Goal: Check status: Check status

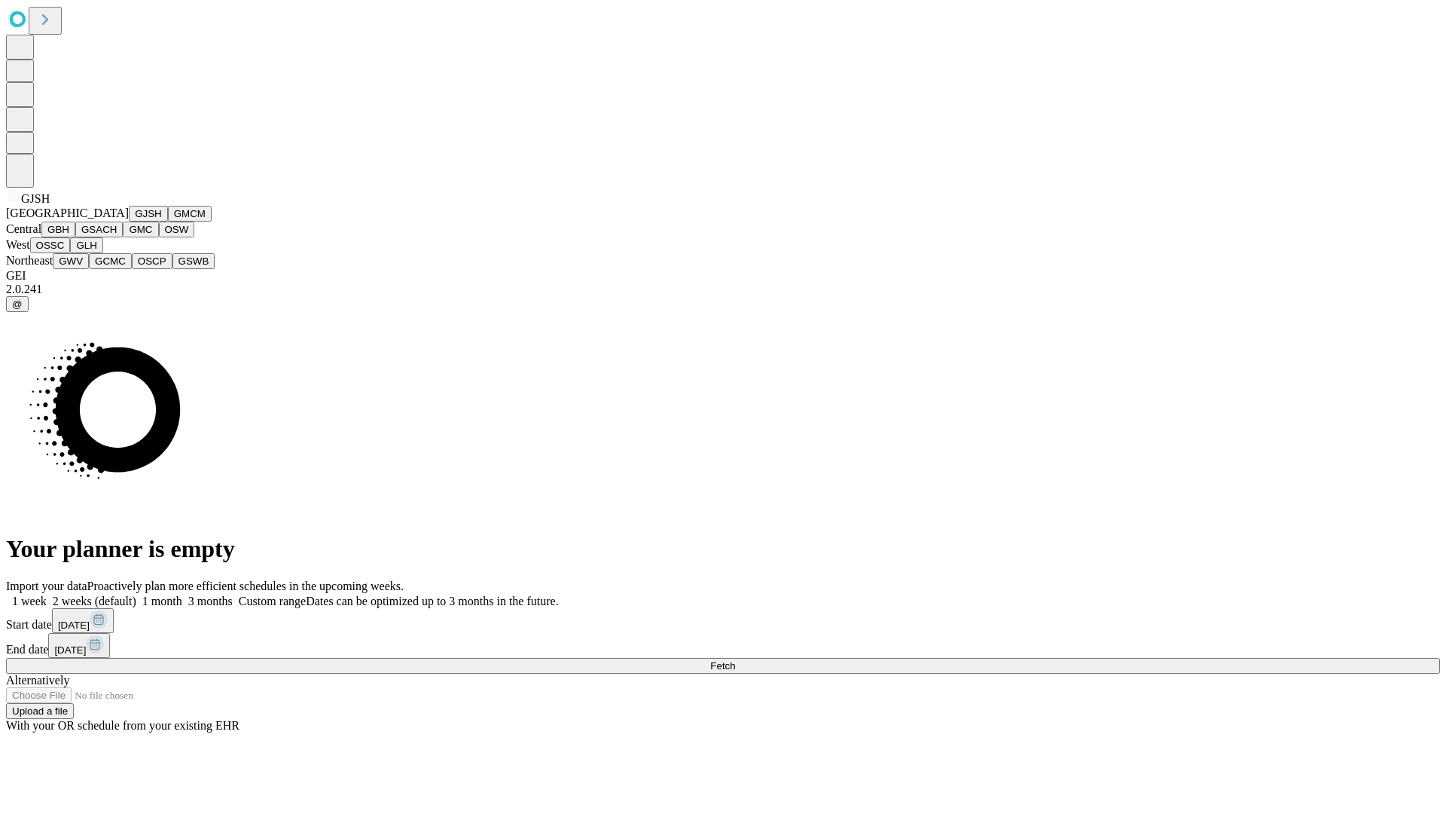
click at [129, 221] on button "GJSH" at bounding box center [148, 214] width 39 height 16
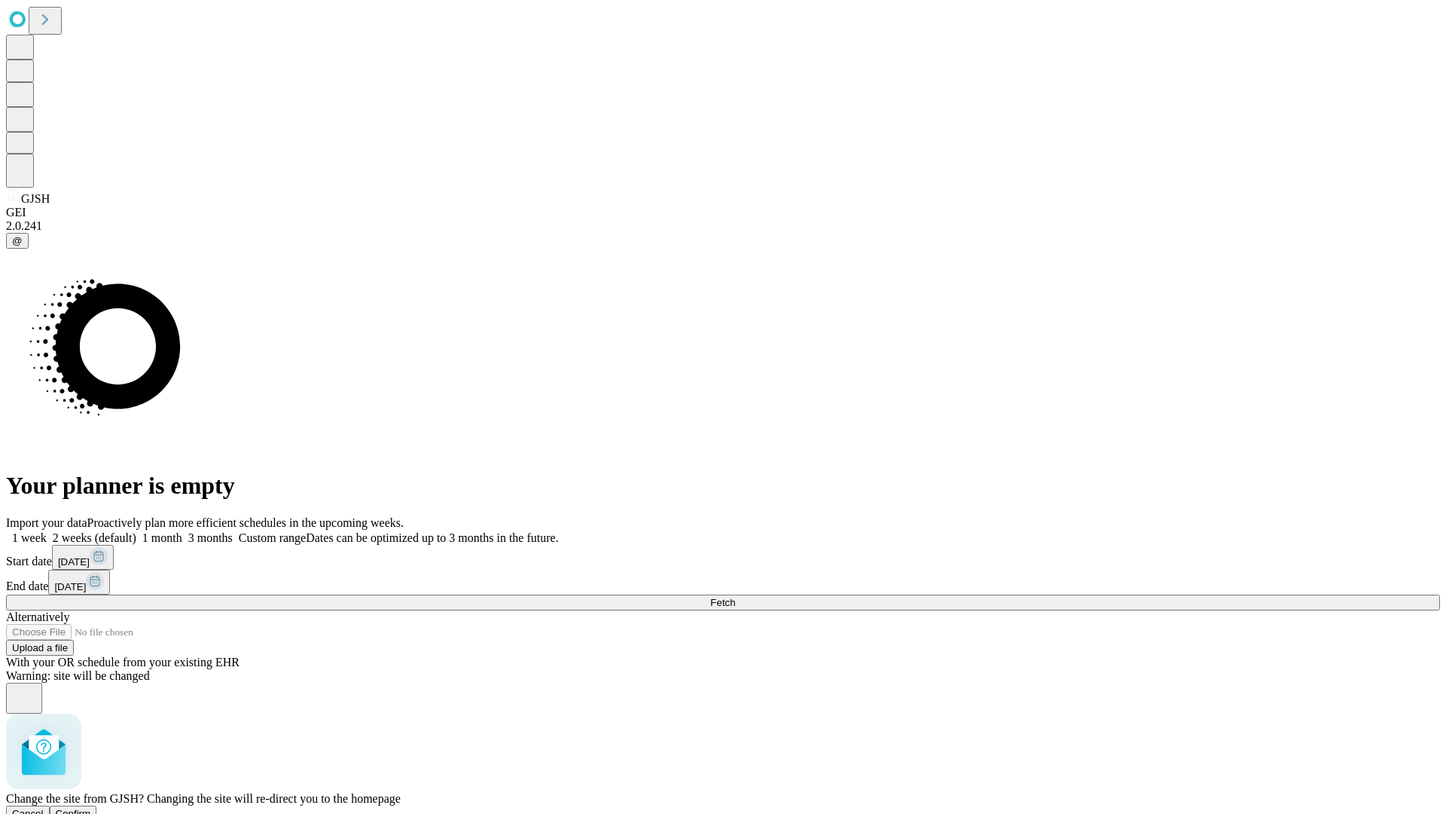
click at [91, 808] on span "Confirm" at bounding box center [73, 813] width 35 height 11
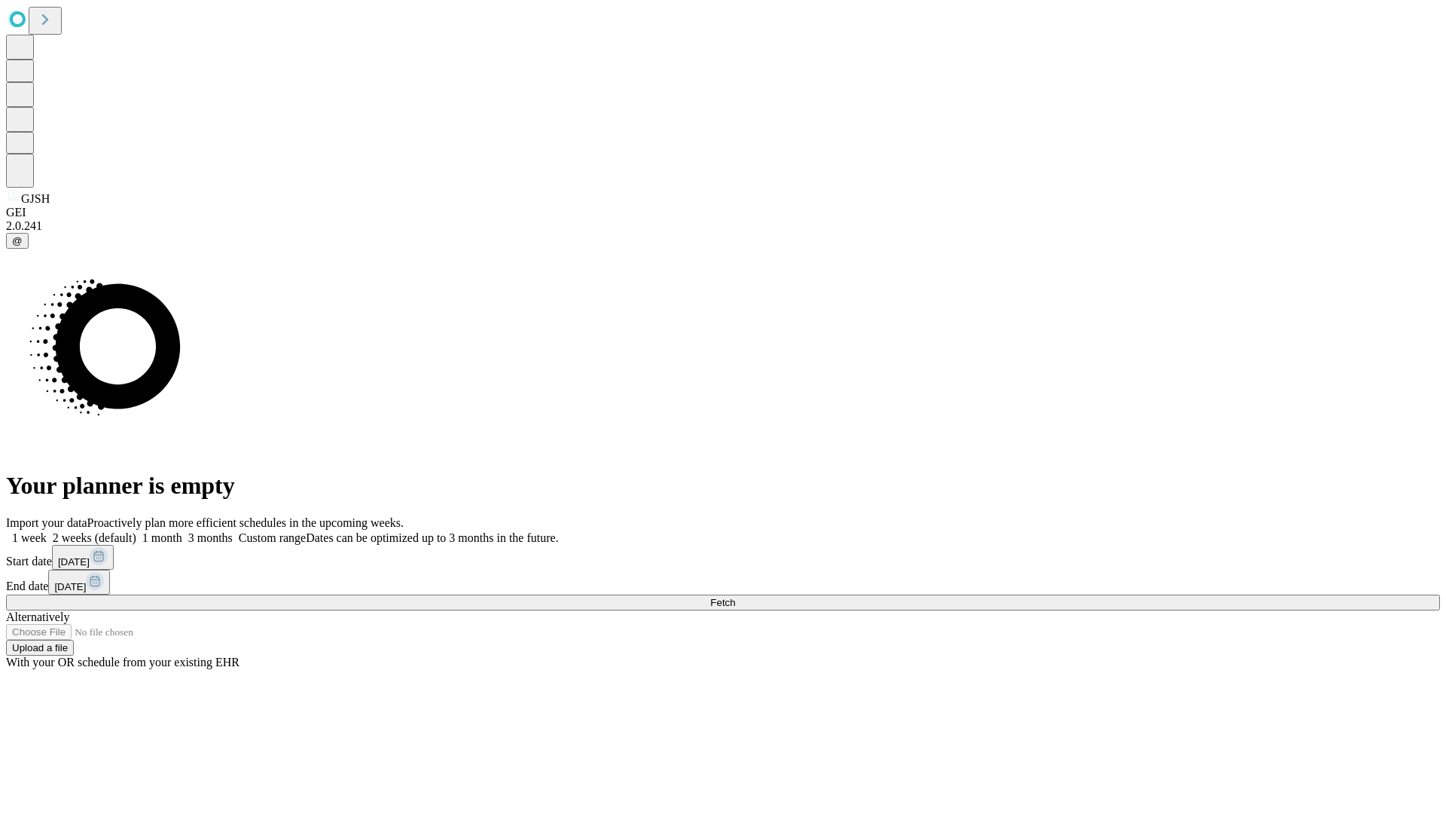
click at [136, 531] on label "2 weeks (default)" at bounding box center [92, 537] width 90 height 13
click at [735, 597] on span "Fetch" at bounding box center [722, 602] width 25 height 11
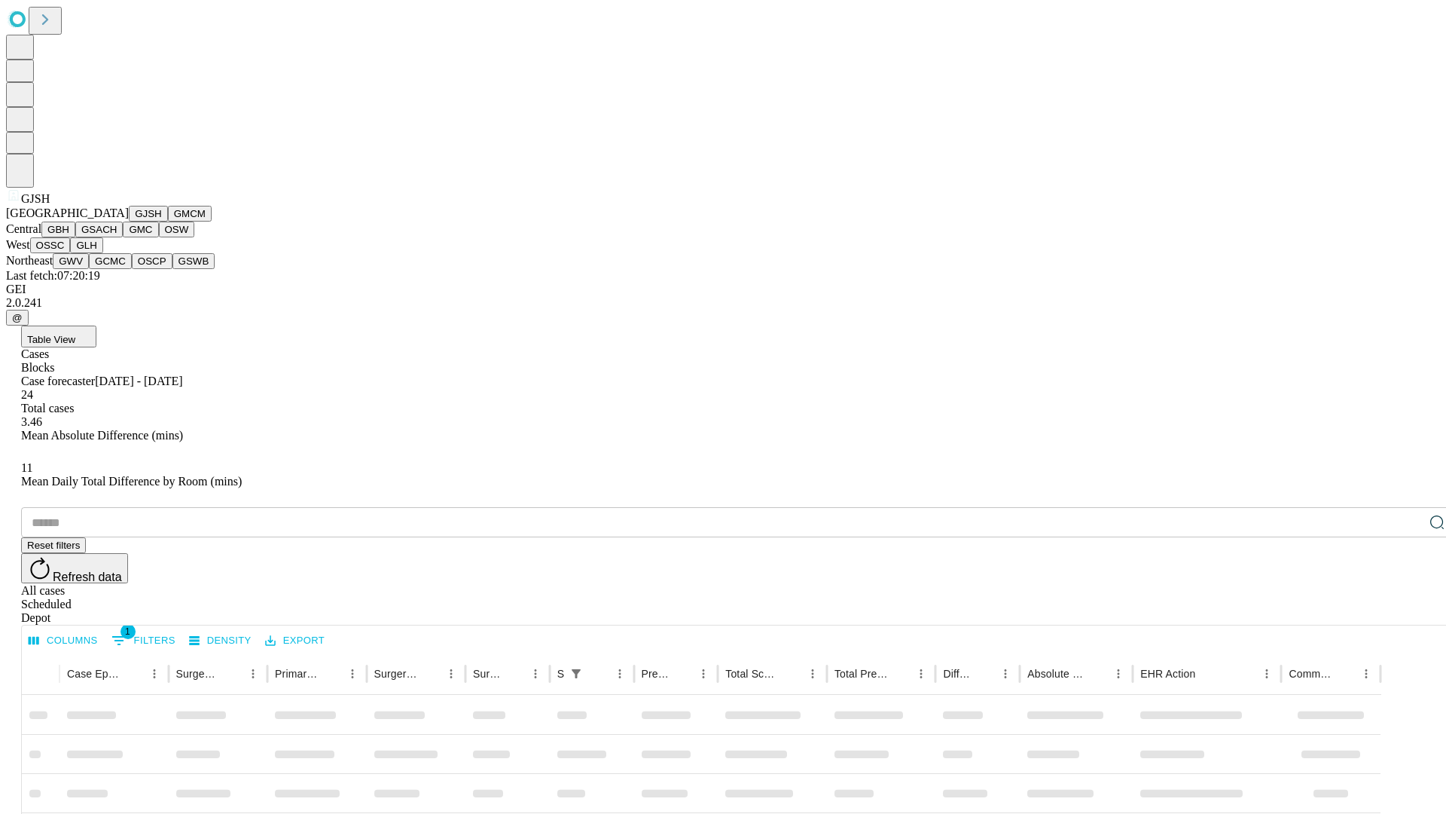
click at [168, 221] on button "GMCM" at bounding box center [190, 214] width 44 height 16
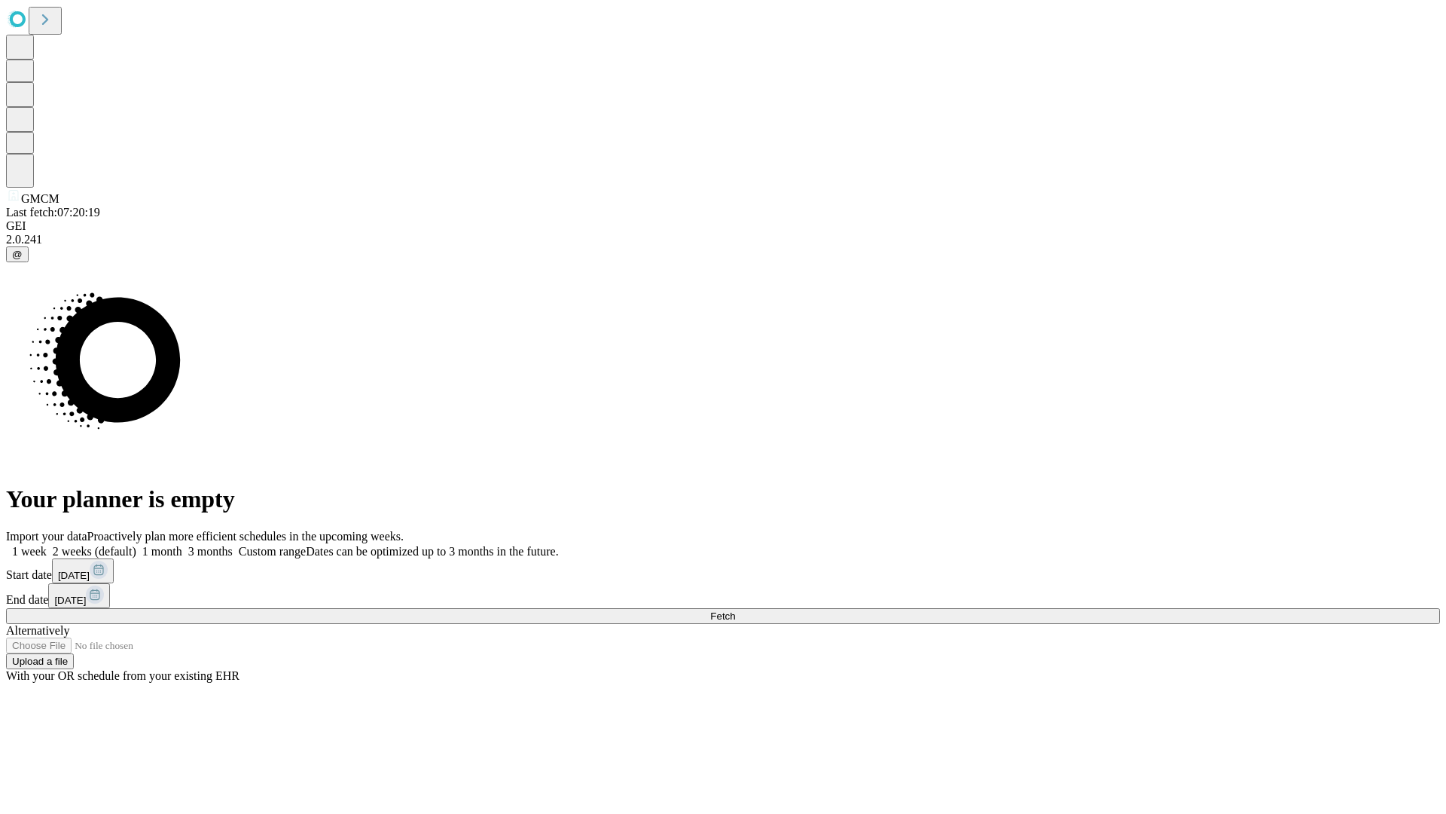
click at [136, 545] on label "2 weeks (default)" at bounding box center [92, 551] width 90 height 13
click at [735, 610] on span "Fetch" at bounding box center [722, 615] width 25 height 11
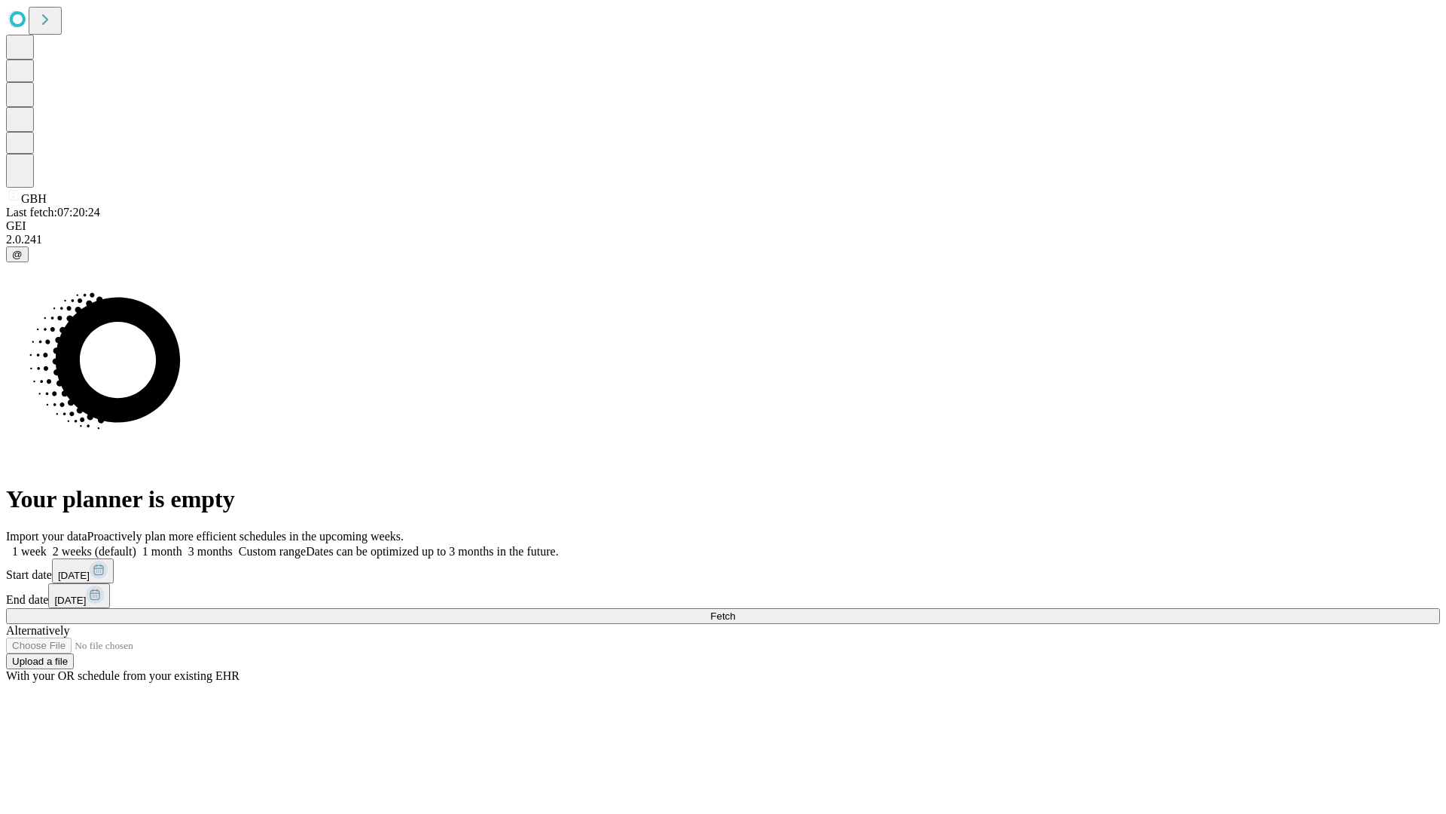
click at [136, 545] on label "2 weeks (default)" at bounding box center [92, 551] width 90 height 13
click at [735, 610] on span "Fetch" at bounding box center [722, 615] width 25 height 11
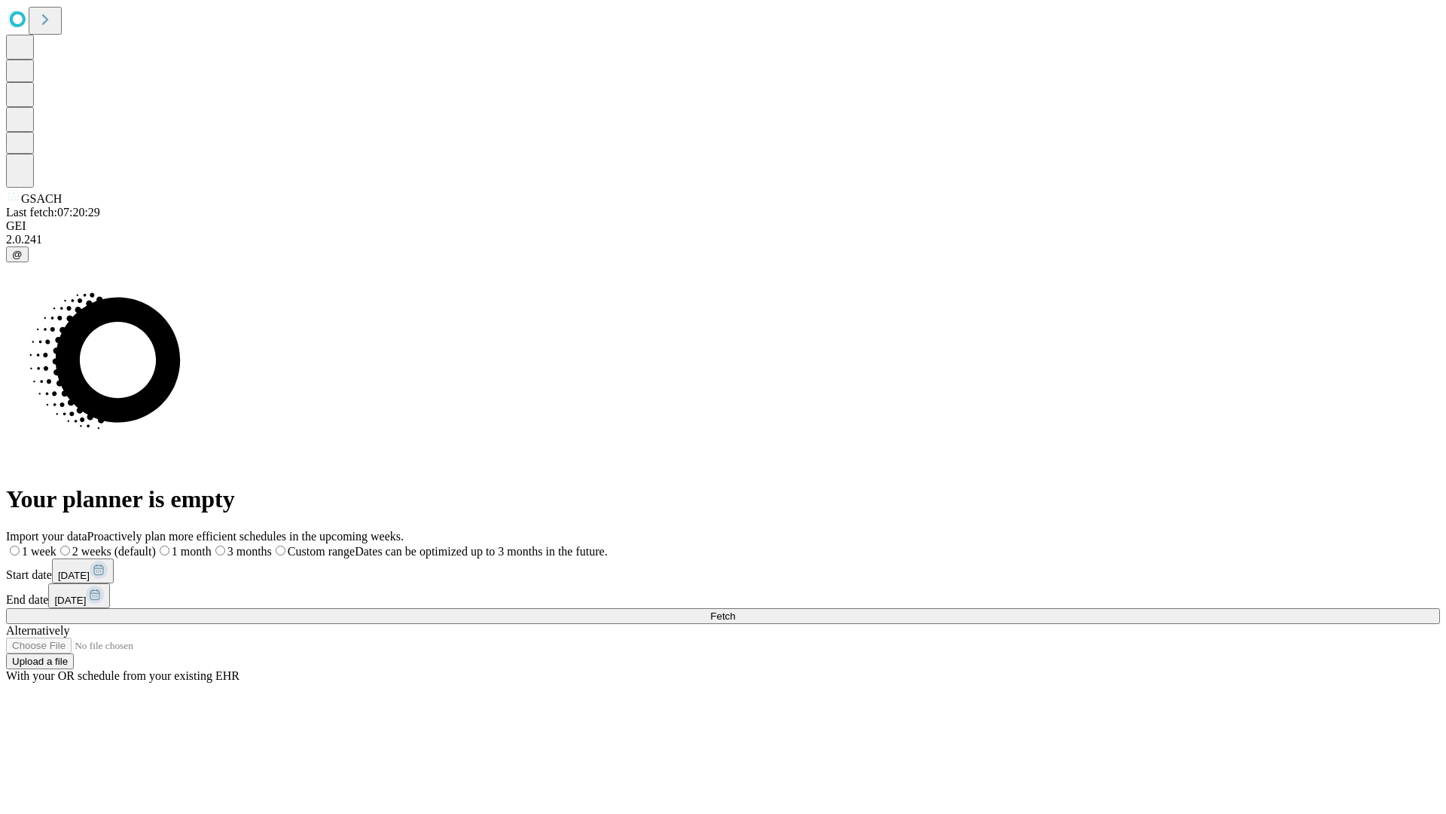
click at [735, 610] on span "Fetch" at bounding box center [722, 615] width 25 height 11
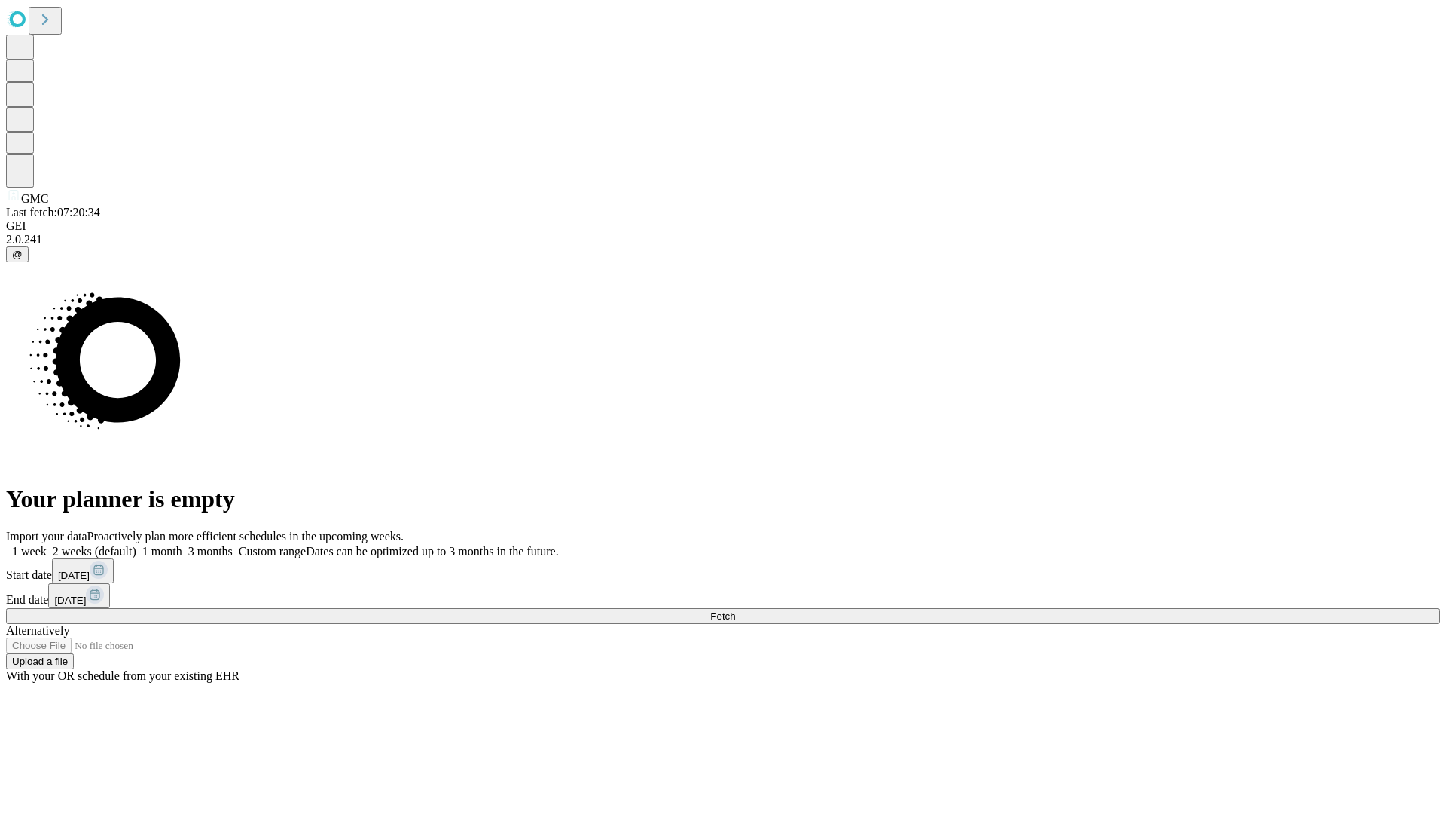
click at [136, 545] on label "2 weeks (default)" at bounding box center [92, 551] width 90 height 13
click at [735, 610] on span "Fetch" at bounding box center [722, 615] width 25 height 11
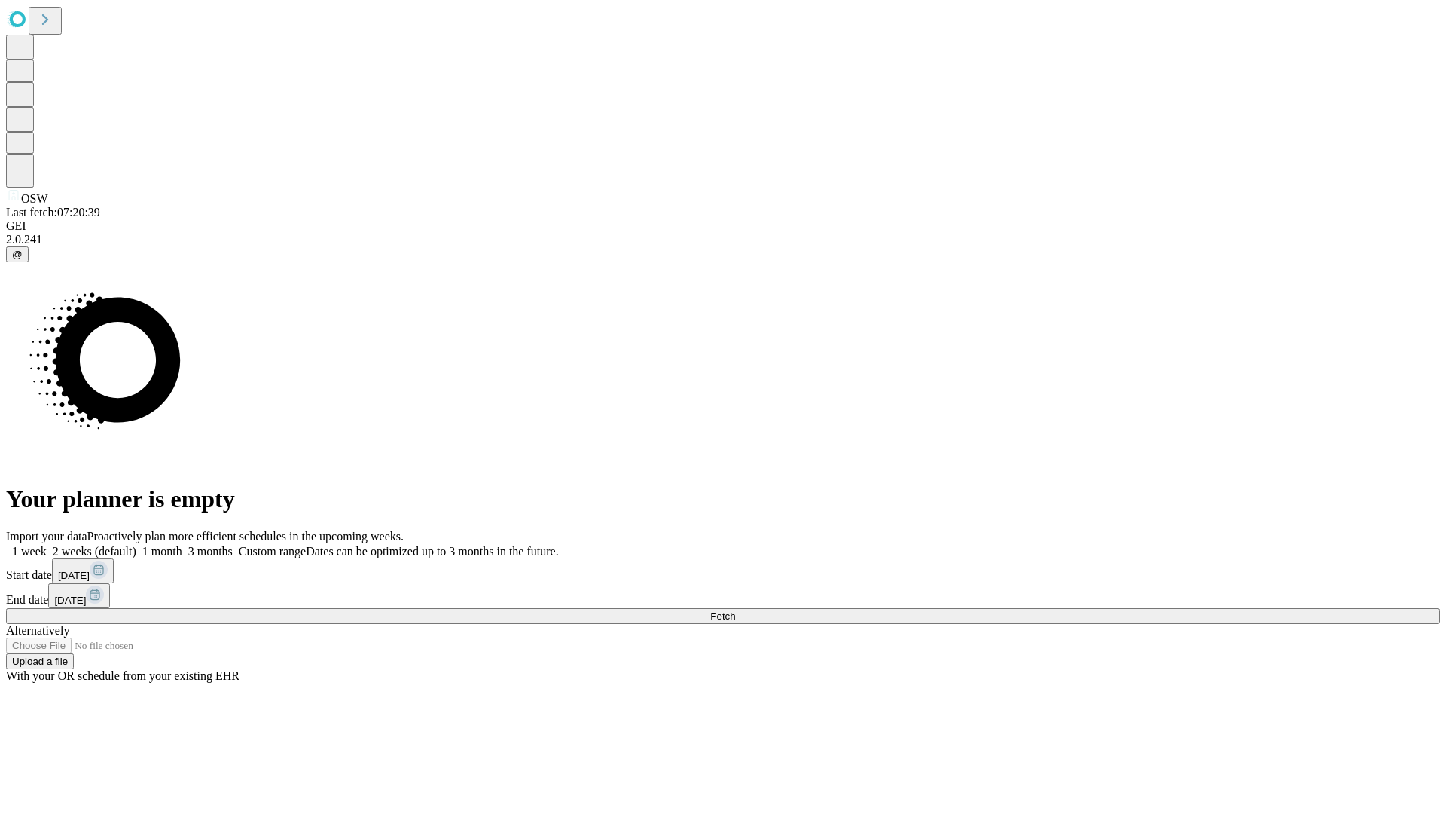
click at [136, 545] on label "2 weeks (default)" at bounding box center [92, 551] width 90 height 13
click at [735, 610] on span "Fetch" at bounding box center [722, 615] width 25 height 11
click at [136, 545] on label "2 weeks (default)" at bounding box center [92, 551] width 90 height 13
click at [735, 610] on span "Fetch" at bounding box center [722, 615] width 25 height 11
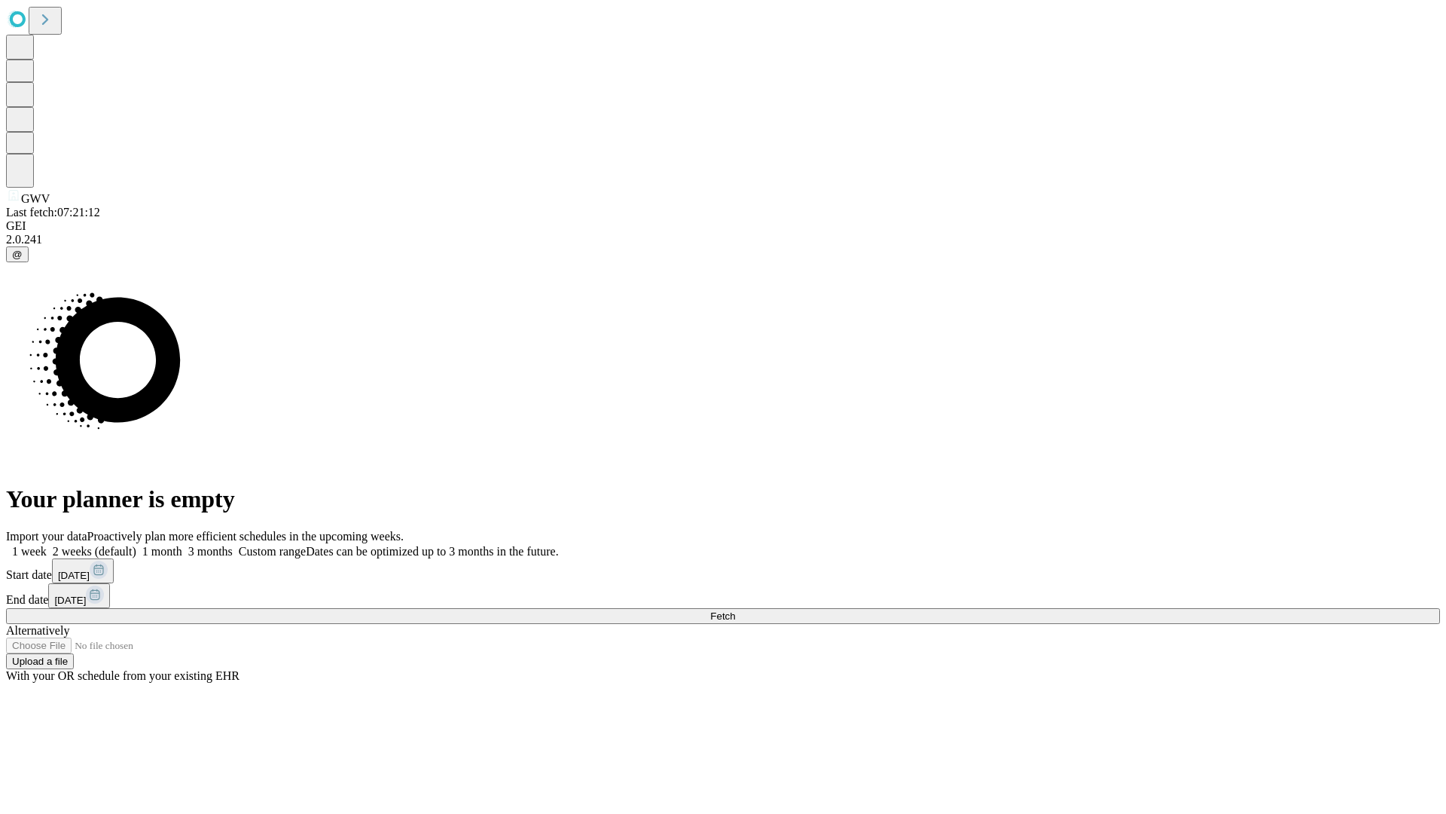
click at [136, 545] on label "2 weeks (default)" at bounding box center [92, 551] width 90 height 13
click at [735, 610] on span "Fetch" at bounding box center [722, 615] width 25 height 11
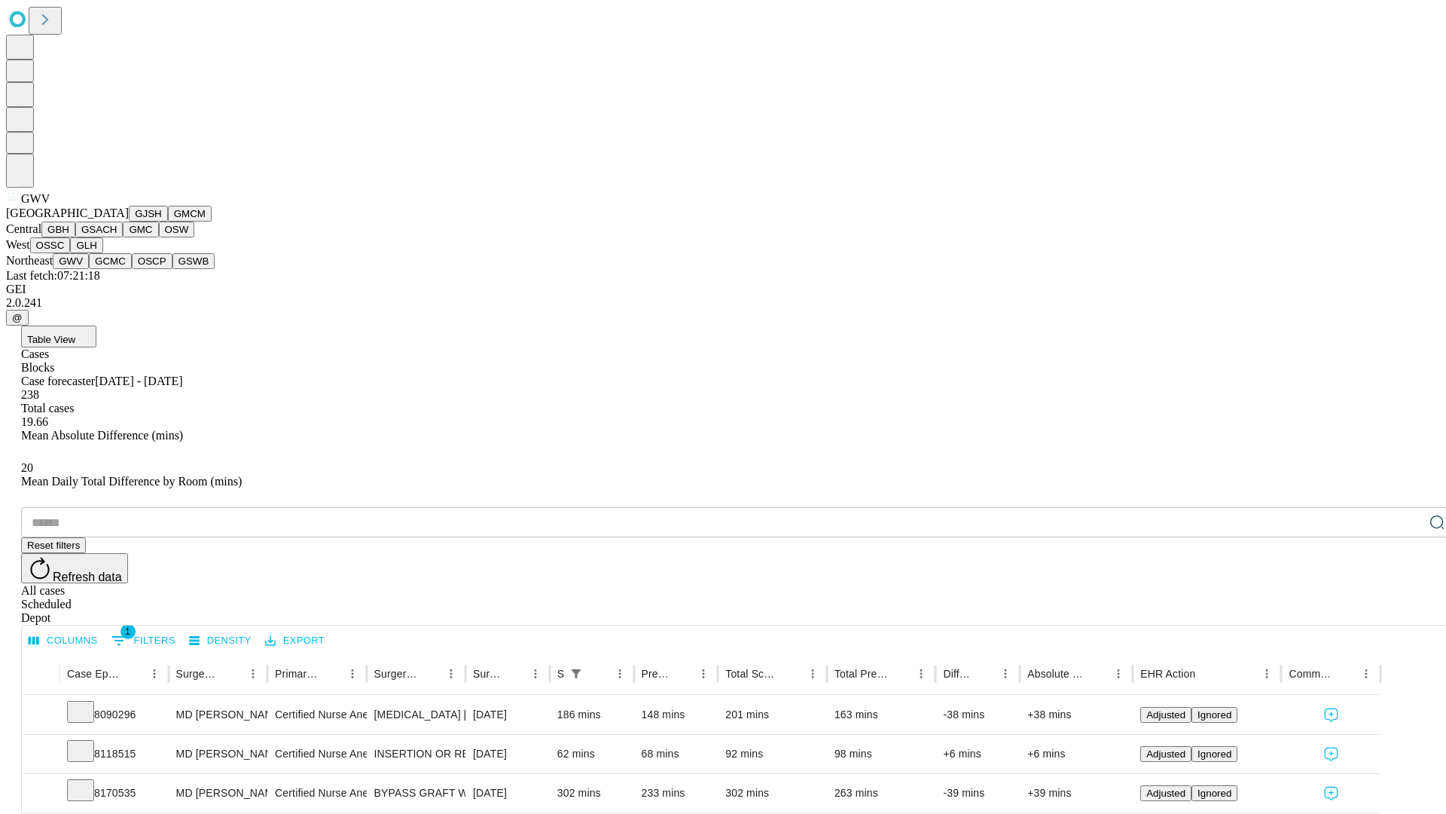
click at [117, 269] on button "GCMC" at bounding box center [110, 261] width 43 height 16
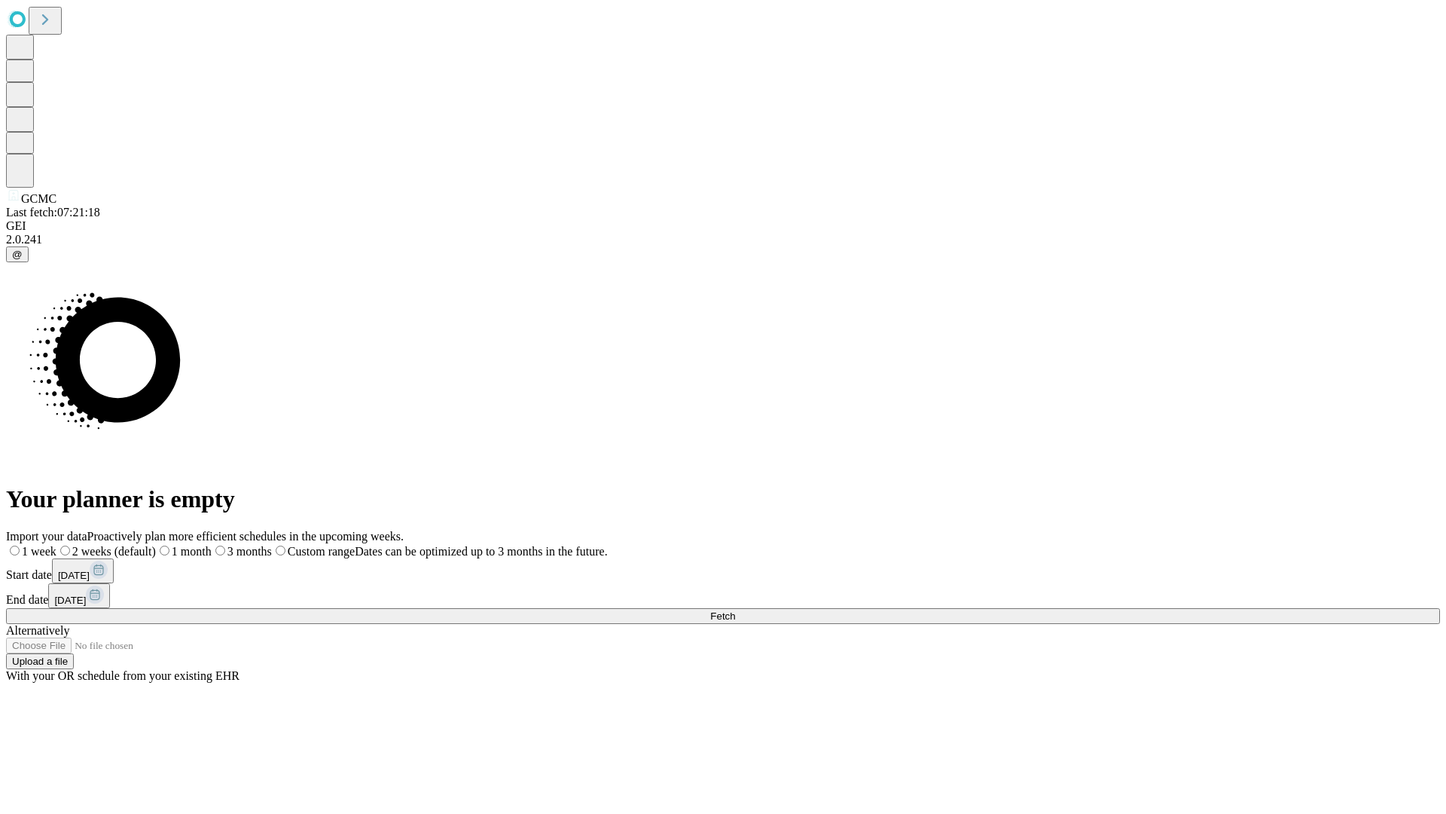
click at [156, 545] on label "2 weeks (default)" at bounding box center [105, 551] width 99 height 13
click at [735, 610] on span "Fetch" at bounding box center [722, 615] width 25 height 11
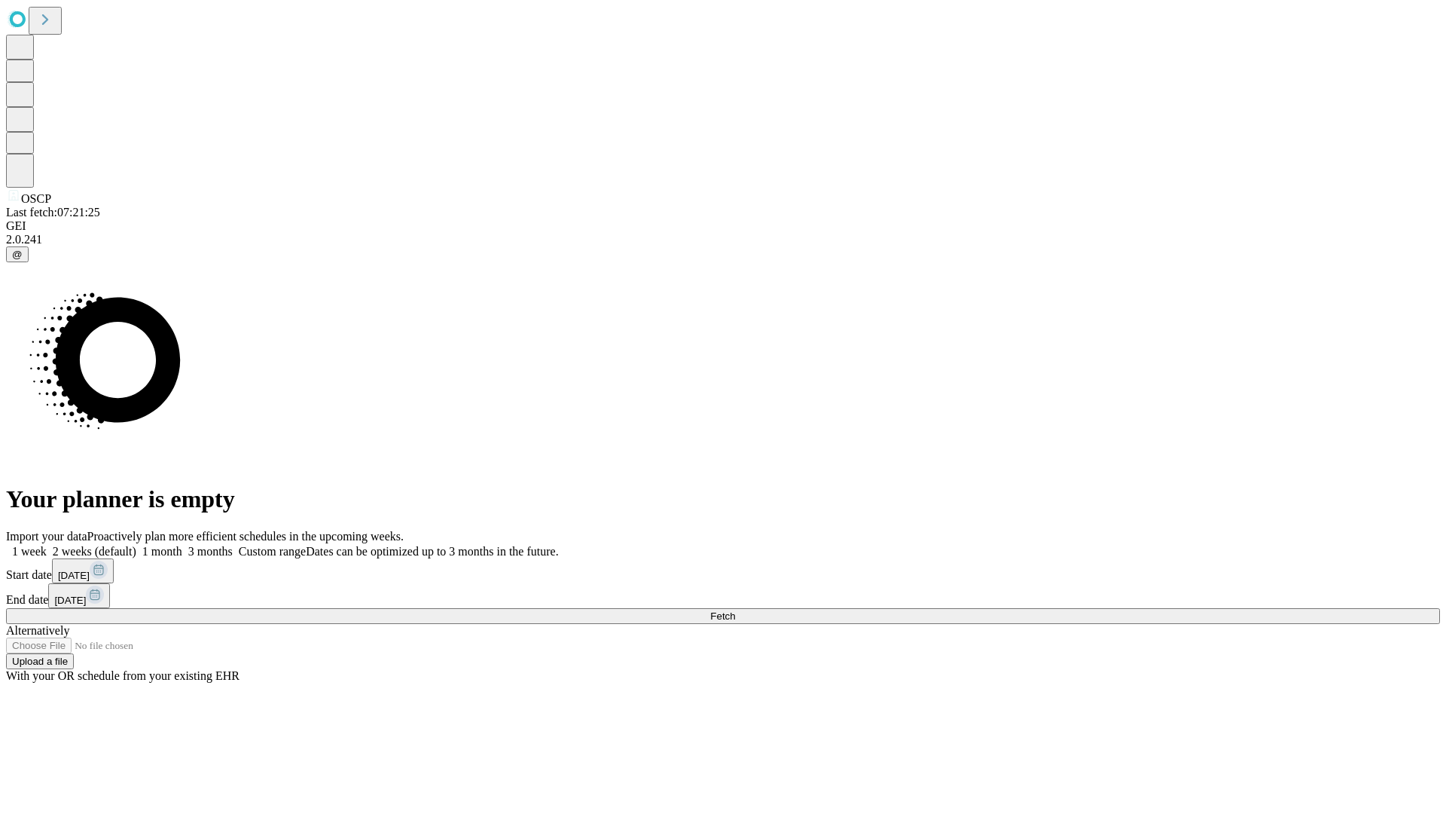
click at [136, 545] on label "2 weeks (default)" at bounding box center [92, 551] width 90 height 13
click at [735, 610] on span "Fetch" at bounding box center [722, 615] width 25 height 11
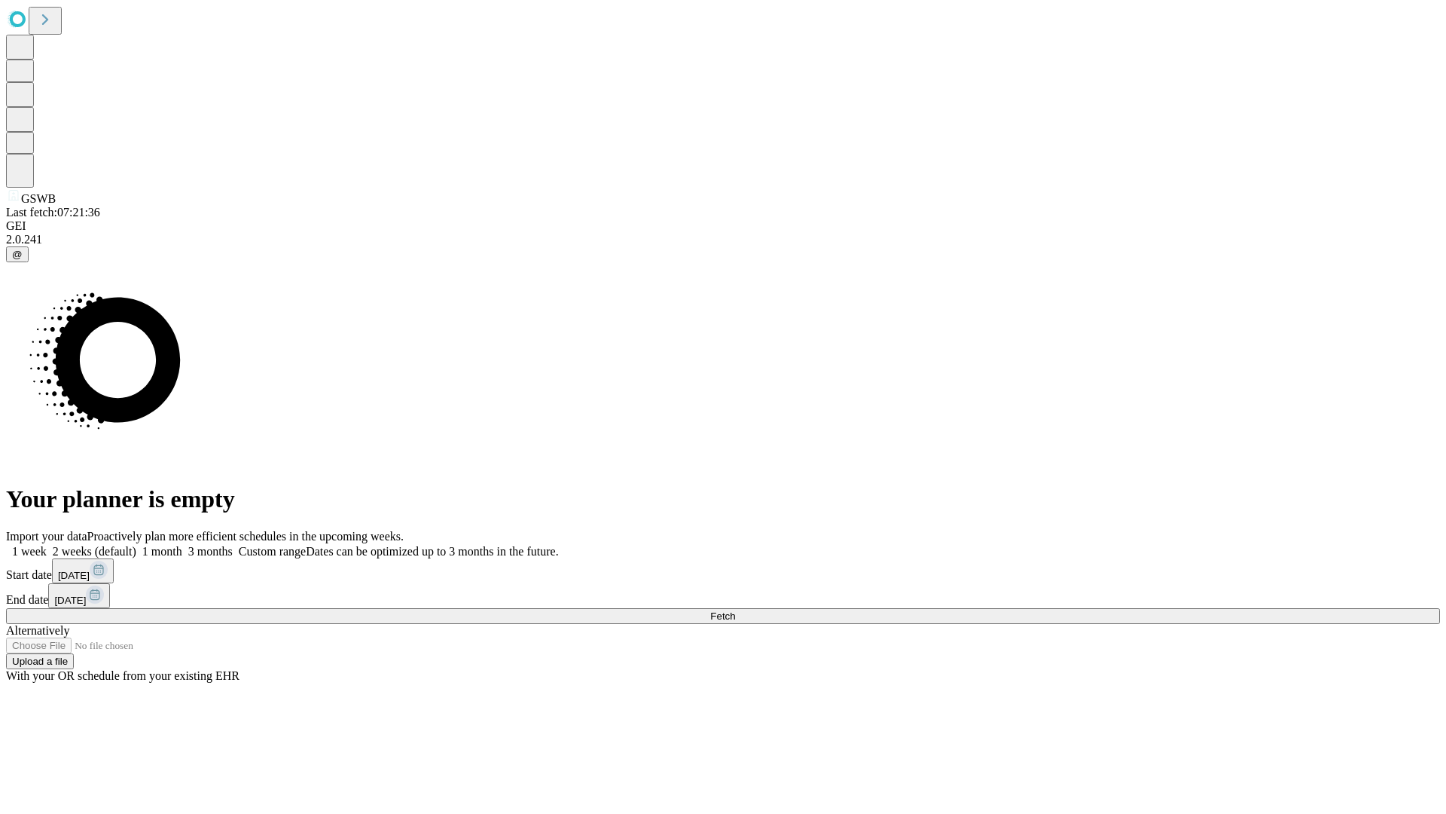
click at [136, 545] on label "2 weeks (default)" at bounding box center [92, 551] width 90 height 13
click at [735, 610] on span "Fetch" at bounding box center [722, 615] width 25 height 11
